Goal: Browse casually: Explore the website without a specific task or goal

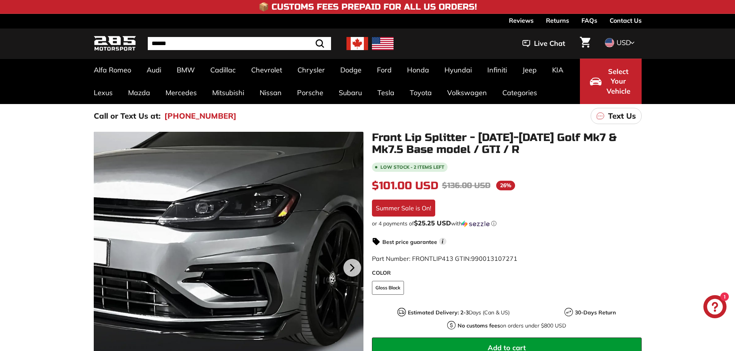
scroll to position [51, 0]
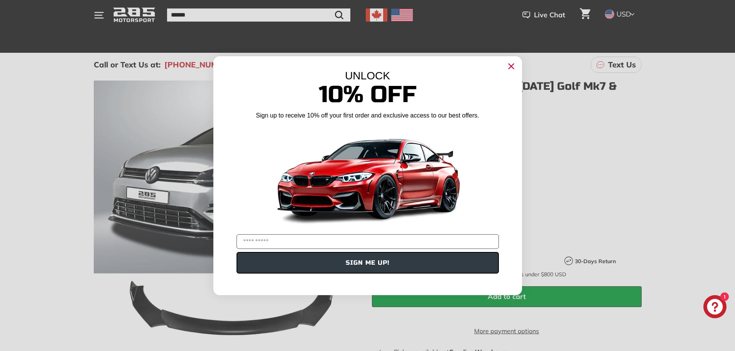
click at [509, 66] on circle "Close dialog" at bounding box center [511, 66] width 12 height 12
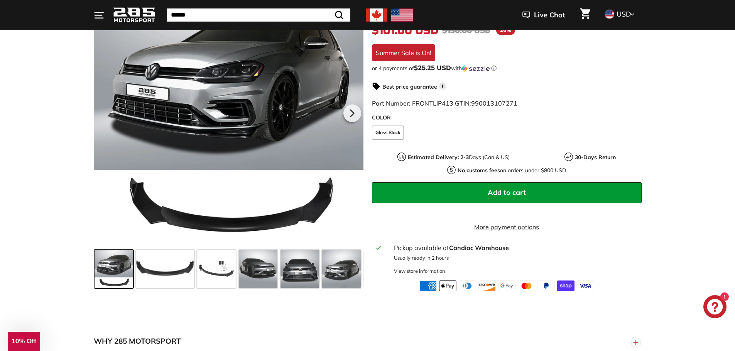
scroll to position [154, 0]
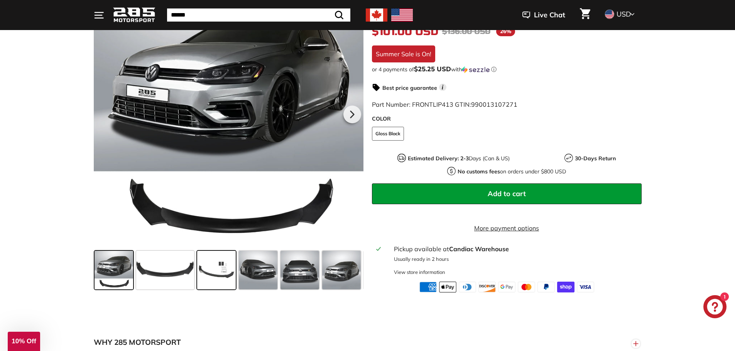
click at [215, 275] on span at bounding box center [216, 270] width 39 height 39
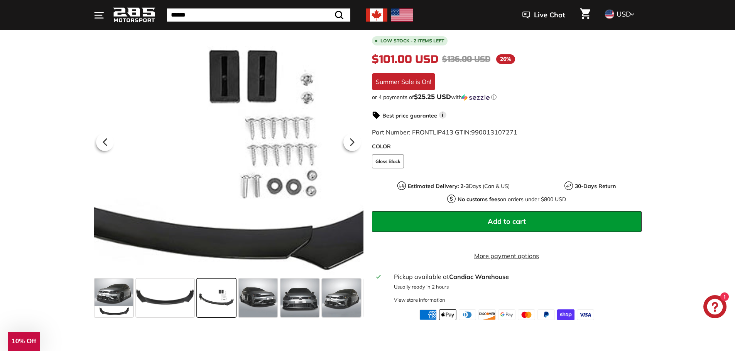
scroll to position [103, 0]
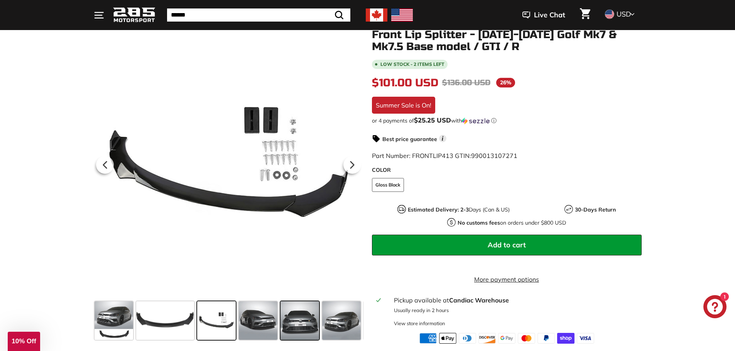
click at [305, 321] on span at bounding box center [299, 321] width 39 height 39
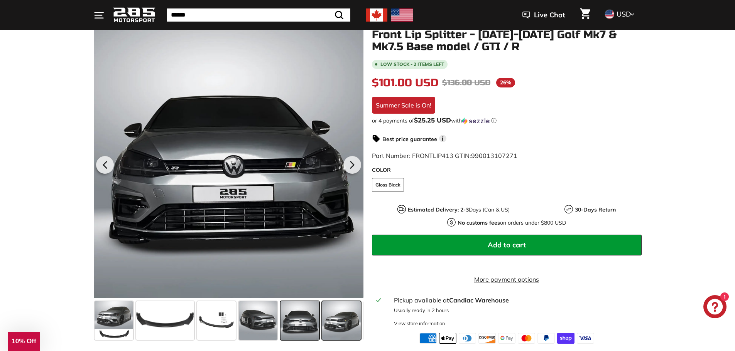
click at [338, 317] on span at bounding box center [341, 321] width 39 height 39
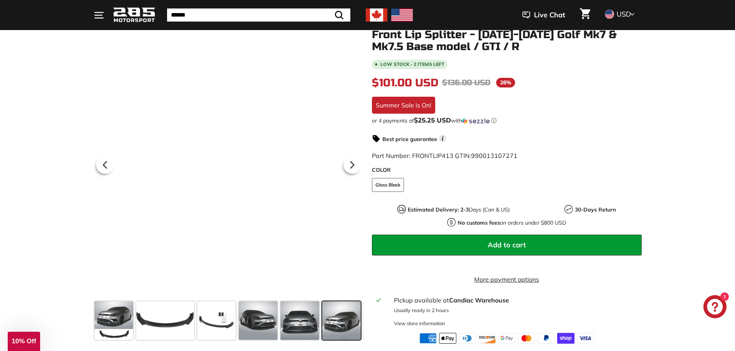
scroll to position [0, 40]
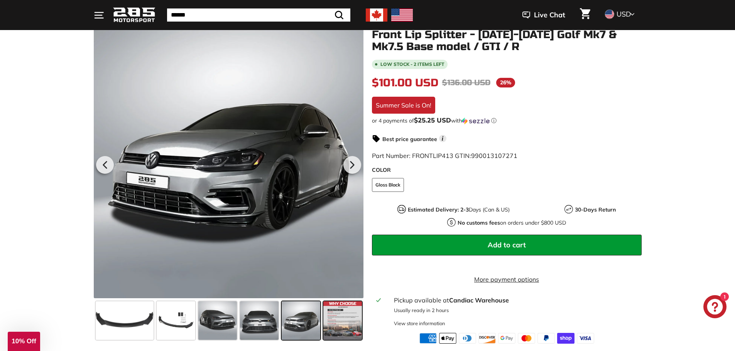
click at [340, 317] on span at bounding box center [342, 321] width 39 height 39
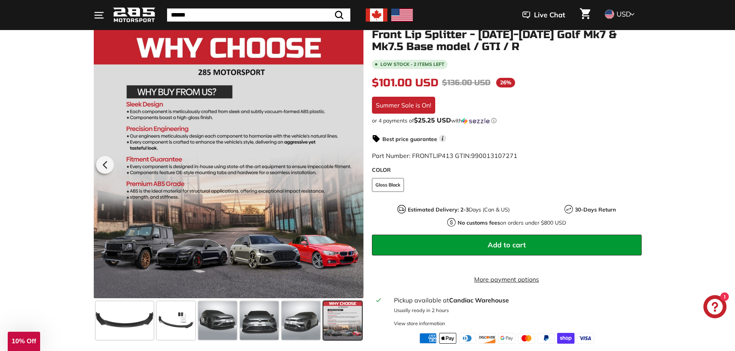
click at [340, 317] on span at bounding box center [342, 321] width 39 height 39
click at [298, 320] on span at bounding box center [301, 321] width 39 height 39
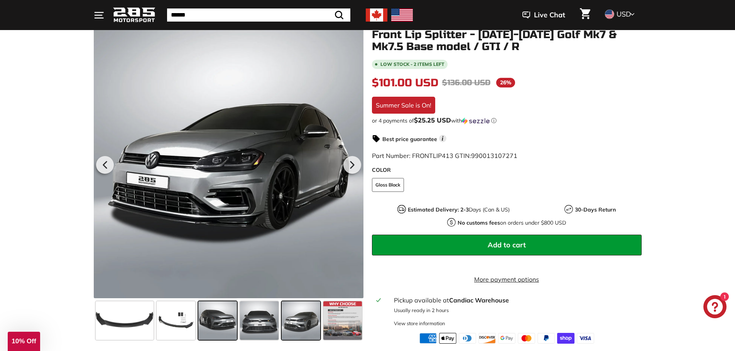
click at [227, 317] on span at bounding box center [217, 321] width 39 height 39
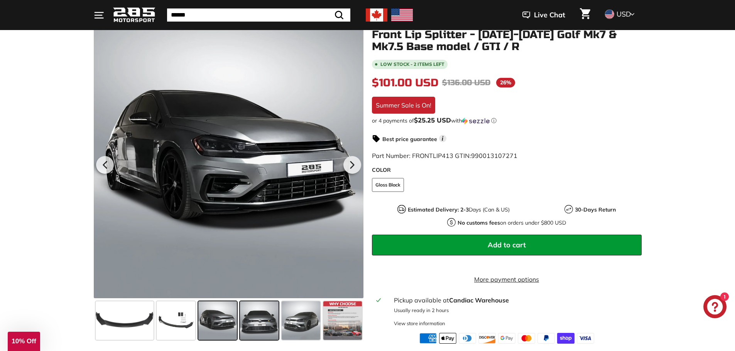
click at [263, 319] on span at bounding box center [259, 321] width 39 height 39
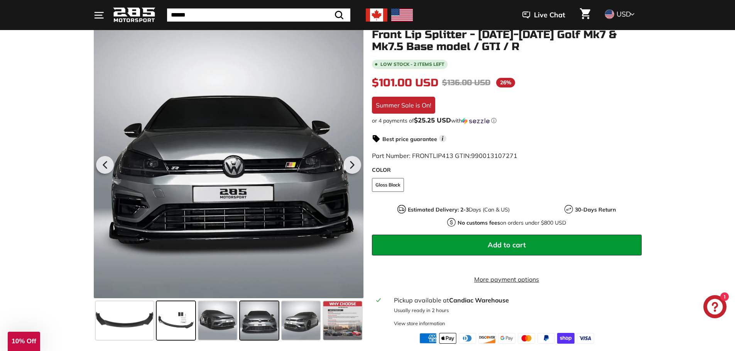
click at [183, 322] on span at bounding box center [176, 321] width 39 height 39
